Goal: Information Seeking & Learning: Learn about a topic

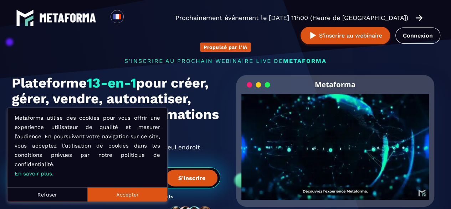
click at [424, 35] on link "Connexion" at bounding box center [418, 35] width 45 height 16
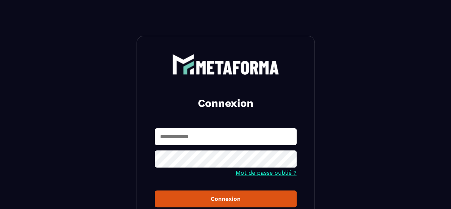
click at [229, 139] on input "text" at bounding box center [226, 136] width 142 height 17
type input "**********"
click at [290, 161] on icon at bounding box center [289, 160] width 9 height 9
click at [235, 198] on div "Connexion" at bounding box center [226, 198] width 131 height 7
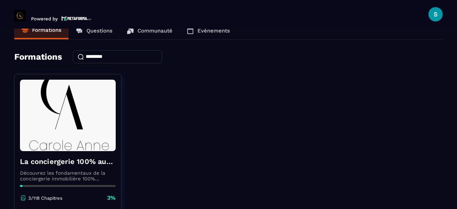
scroll to position [77, 0]
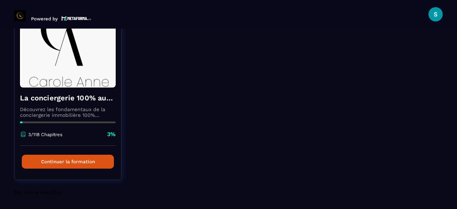
click at [71, 161] on button "Continuer la formation" at bounding box center [68, 161] width 92 height 14
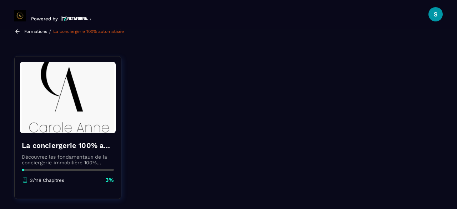
scroll to position [36, 0]
click at [63, 168] on div "La conciergerie 100% automatisée Découvrez les fondamentaux de la conciergerie …" at bounding box center [68, 162] width 106 height 58
click at [27, 182] on icon at bounding box center [25, 181] width 4 height 1
click at [110, 181] on p "3%" at bounding box center [109, 180] width 9 height 8
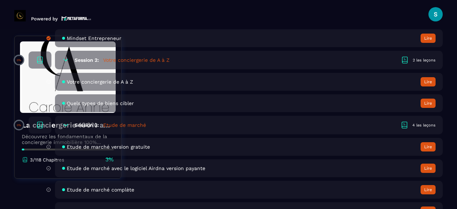
scroll to position [320, 0]
click at [173, 190] on div "Etude de marché complète Lire" at bounding box center [248, 189] width 387 height 18
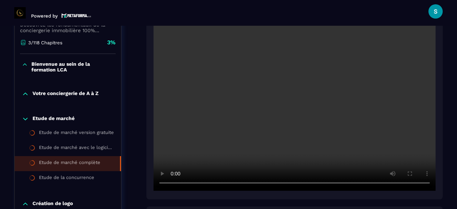
scroll to position [174, 0]
click at [286, 132] on video at bounding box center [294, 96] width 282 height 188
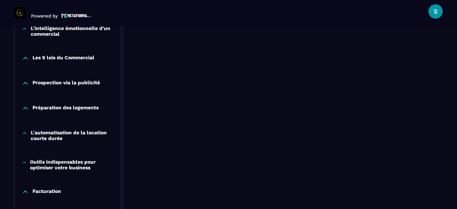
scroll to position [566, 0]
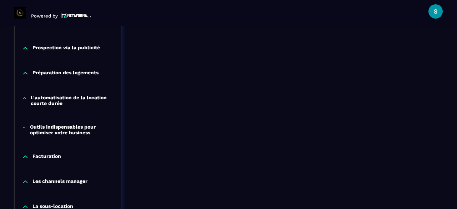
click at [47, 133] on p "Outils indispensables pour optimiser votre business" at bounding box center [72, 129] width 84 height 11
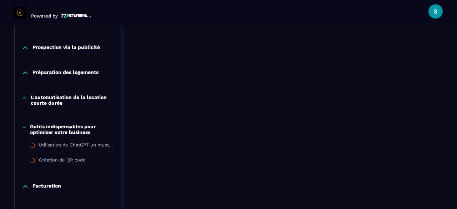
scroll to position [601, 0]
click at [28, 100] on div "L'automatisation de la location courte durée" at bounding box center [68, 99] width 106 height 11
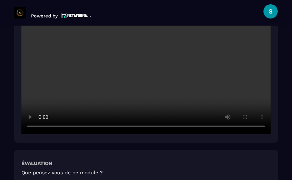
scroll to position [1107, 0]
